Goal: Find specific page/section: Find specific page/section

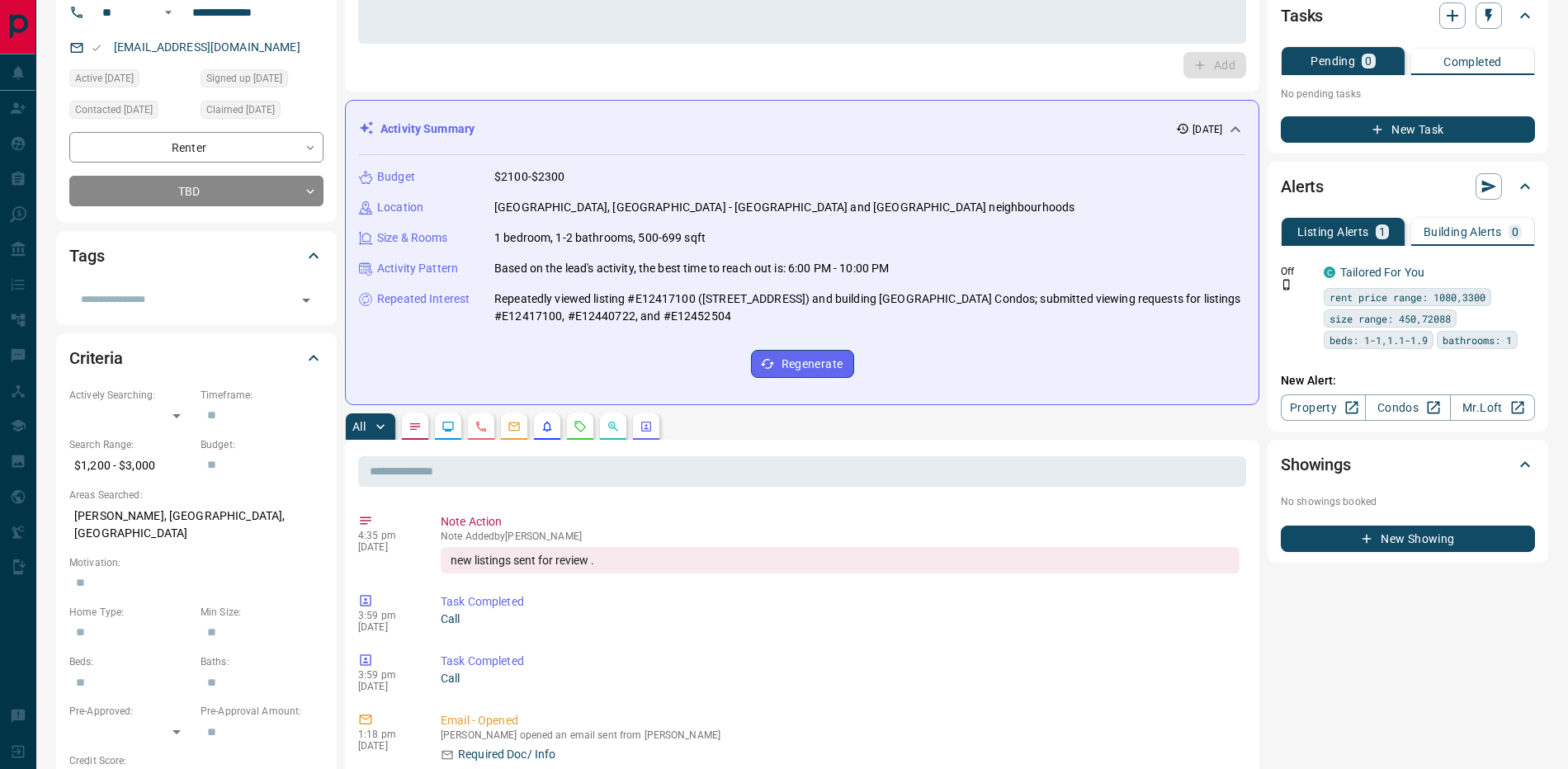
scroll to position [1745, 0]
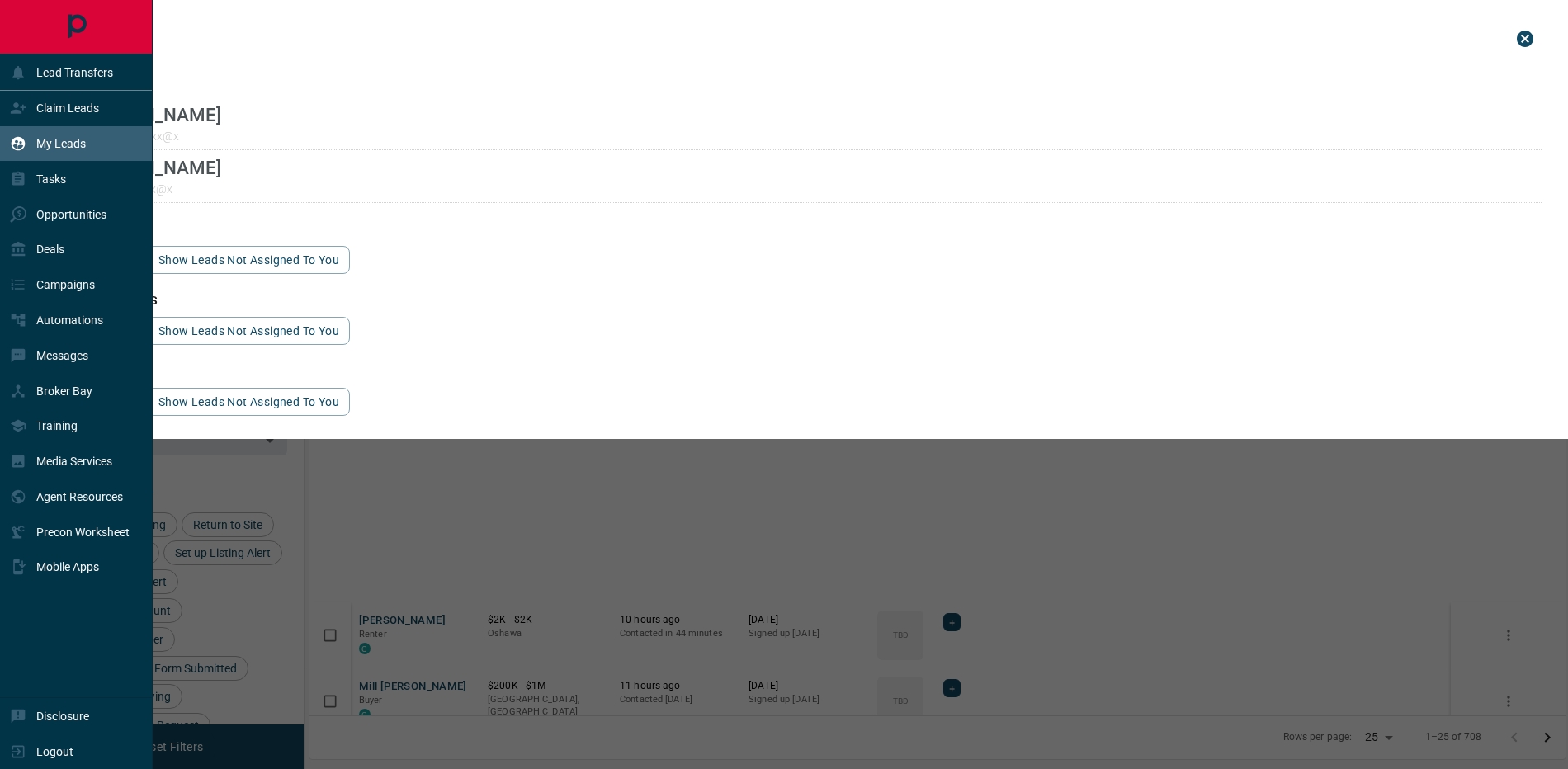
scroll to position [622, 1256]
